Goal: Task Accomplishment & Management: Use online tool/utility

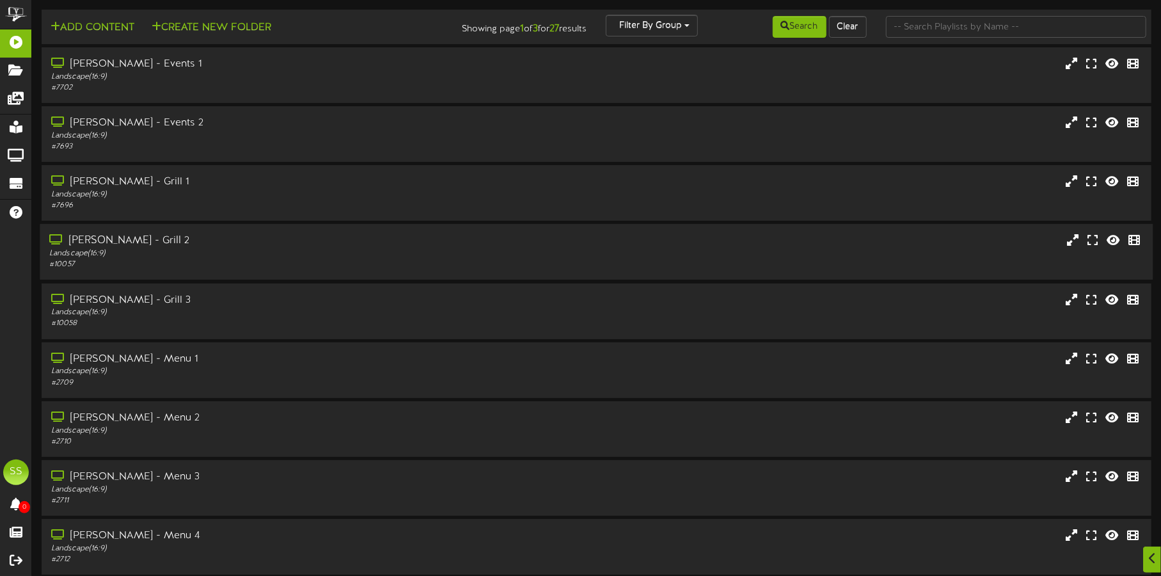
scroll to position [109, 0]
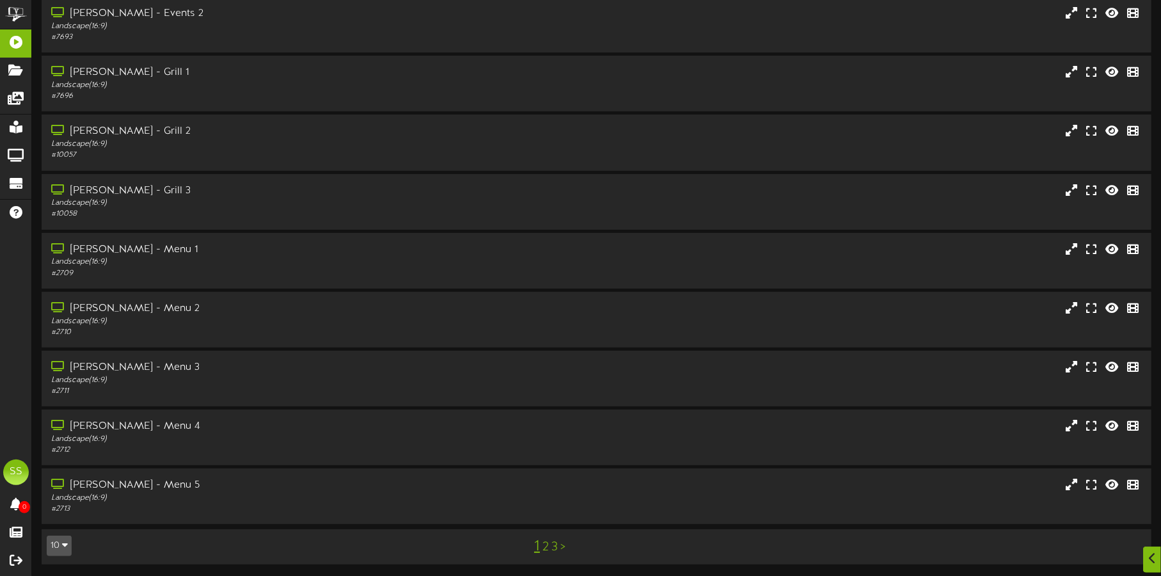
click at [58, 530] on td "10 5 10 25 50 100 1 2 3 >" at bounding box center [597, 546] width 1110 height 35
click at [55, 544] on button "10" at bounding box center [59, 545] width 25 height 20
click at [63, 503] on div "50" at bounding box center [59, 501] width 24 height 19
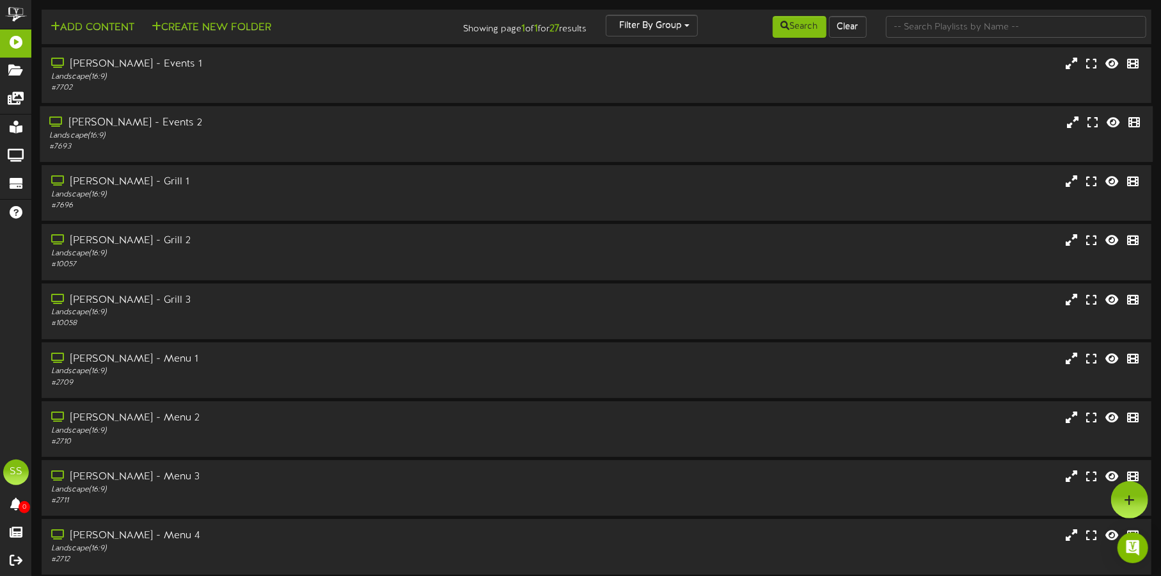
click at [318, 127] on div "[PERSON_NAME] - Events 2" at bounding box center [271, 123] width 445 height 15
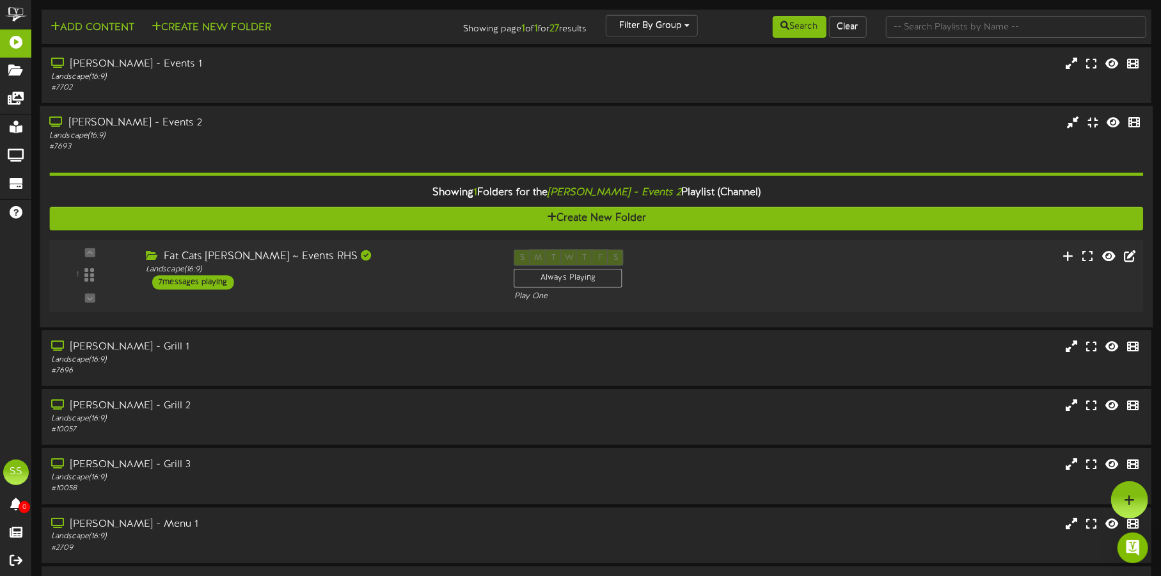
click at [429, 280] on div "Fat Cats Gilbert ~ Events RHS Landscape ( 16:9 ) 7 messages playing" at bounding box center [320, 269] width 368 height 40
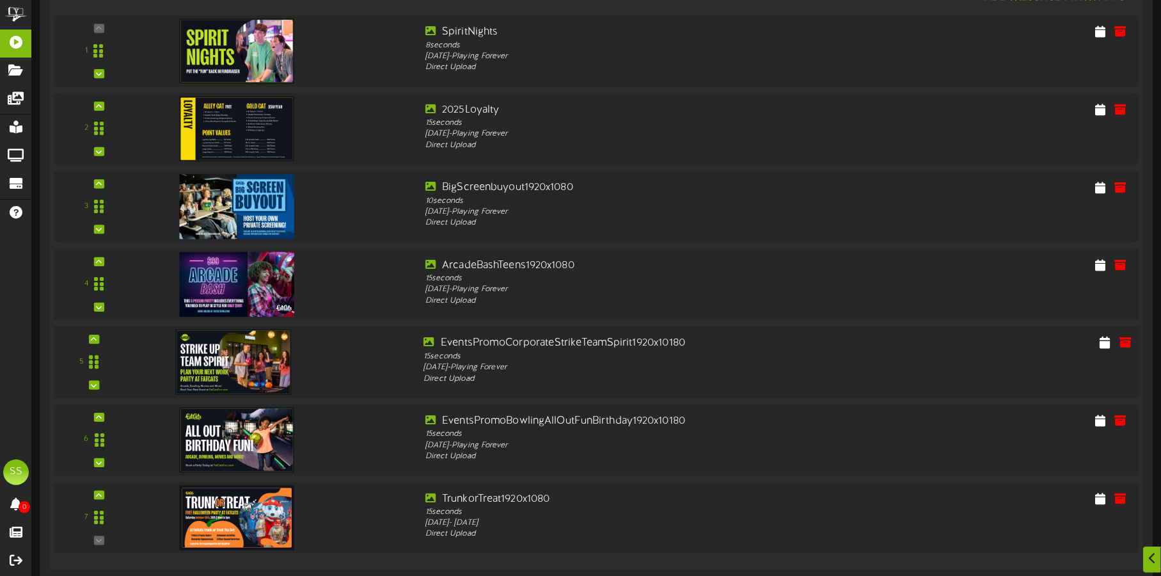
scroll to position [399, 0]
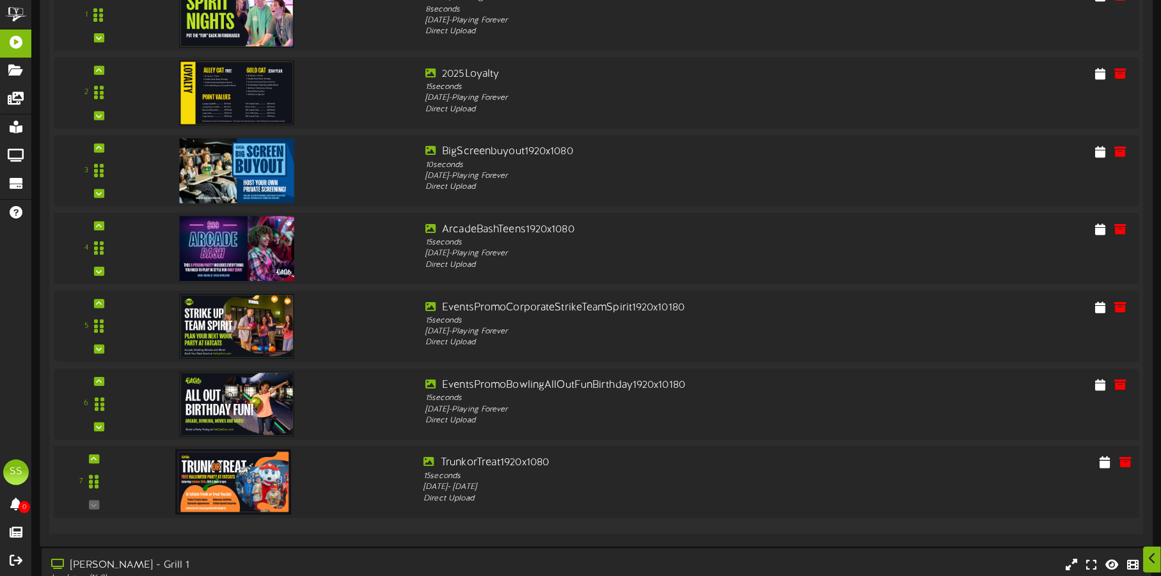
click at [272, 482] on img at bounding box center [233, 481] width 116 height 65
click at [1108, 461] on icon at bounding box center [1105, 462] width 13 height 14
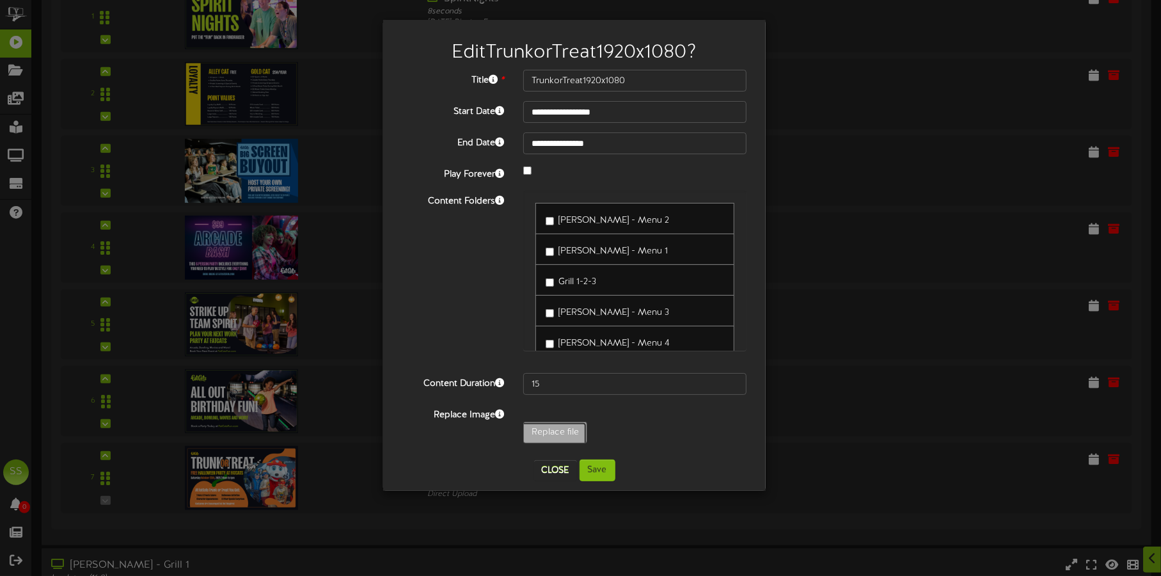
type input "**********"
type input "TRUNKORTREAT"
click at [601, 470] on button "Save" at bounding box center [598, 470] width 36 height 22
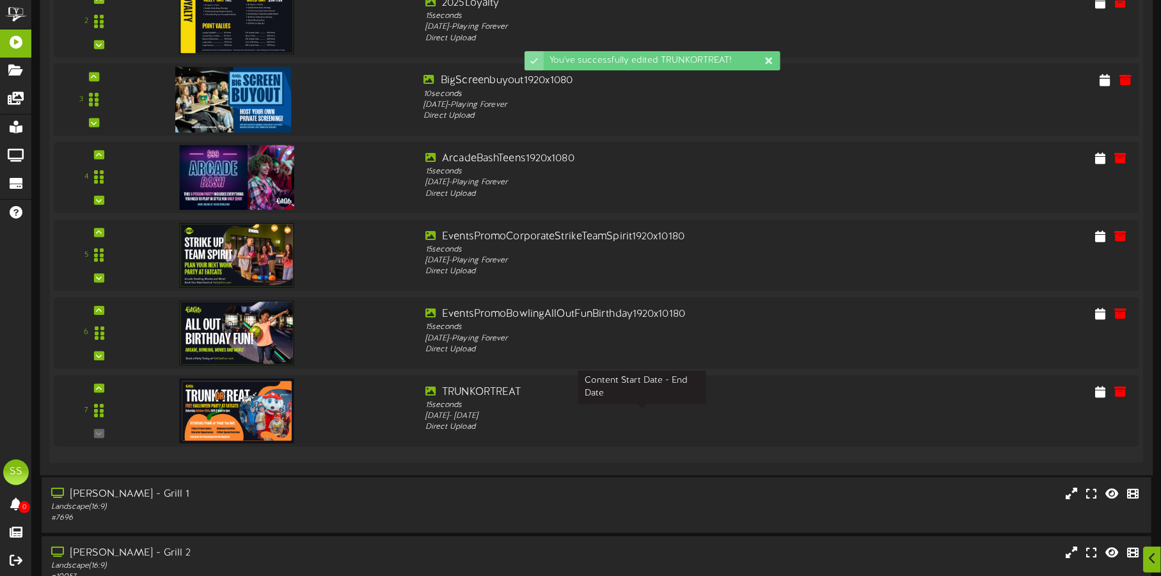
scroll to position [479, 0]
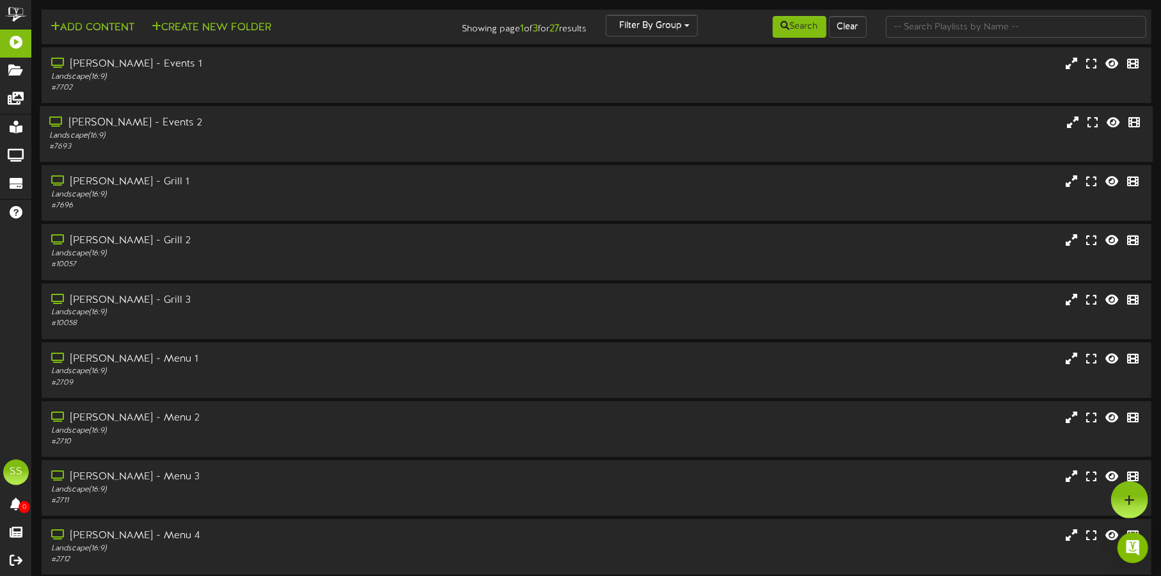
click at [376, 132] on div "Landscape ( 16:9 )" at bounding box center [271, 135] width 445 height 11
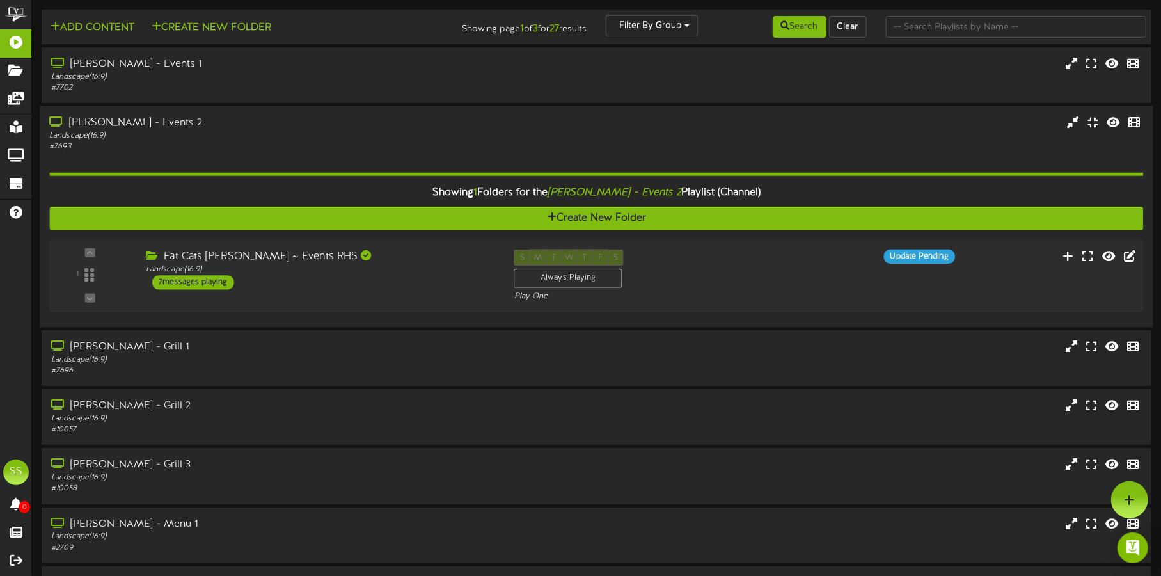
click at [416, 297] on div "1 ( 16:9" at bounding box center [596, 275] width 1105 height 52
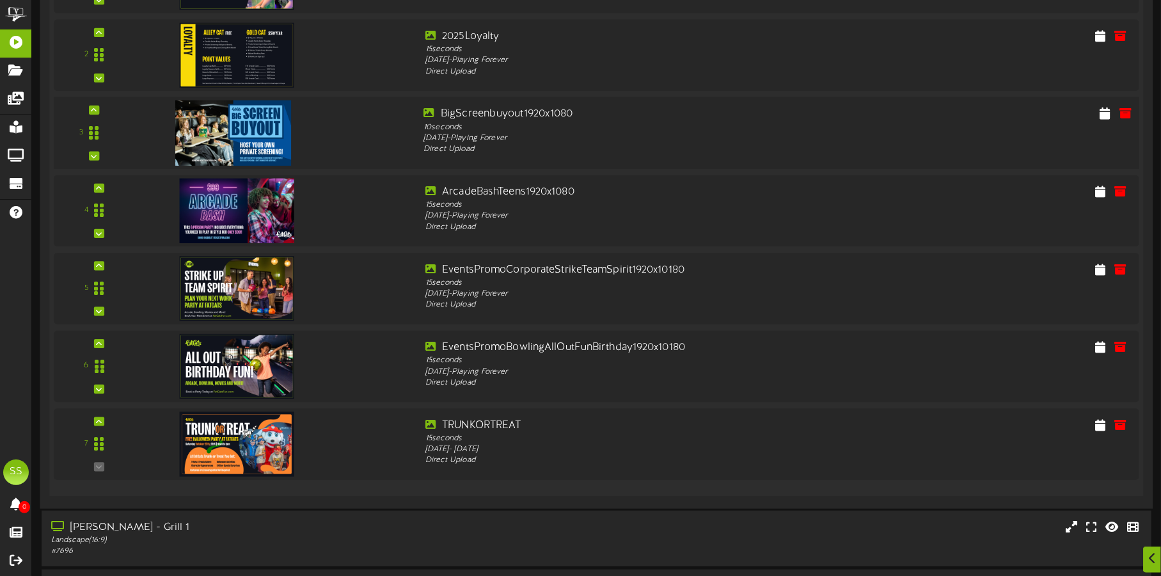
scroll to position [559, 0]
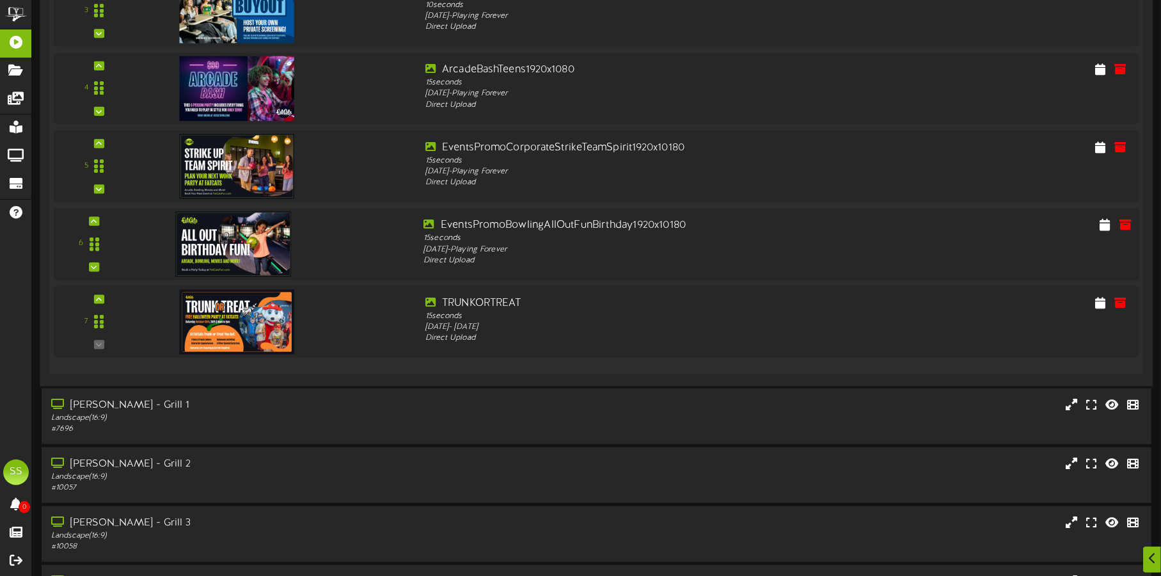
click at [227, 235] on img at bounding box center [233, 243] width 116 height 65
